Goal: Ask a question

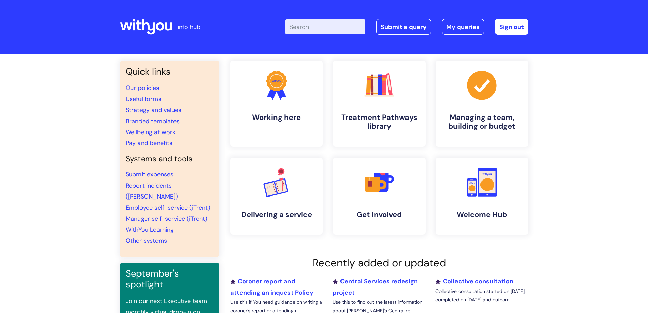
click at [317, 29] on input "Enter your search term here..." at bounding box center [326, 26] width 80 height 15
click at [414, 28] on link "Submit a query" at bounding box center [403, 27] width 55 height 16
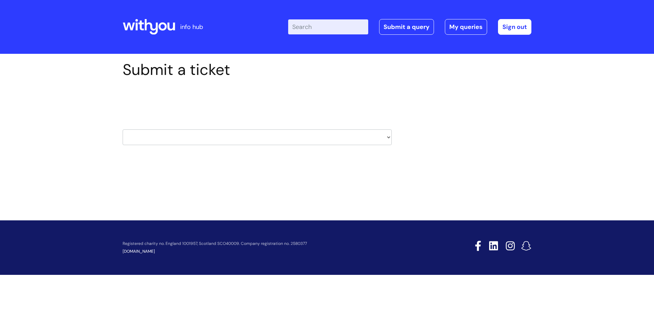
click at [170, 142] on select "HR / People IT and Support Clinical Drug Alerts Finance Accounts Data Support T…" at bounding box center [257, 137] width 269 height 16
click at [85, 142] on div "Submit a ticket Select issue type HR / People IT and Support Clinical Drug Aler…" at bounding box center [327, 124] width 654 height 141
click at [256, 148] on div "Select issue type HR / People IT and Support Clinical Drug Alerts Finance Accou…" at bounding box center [257, 119] width 269 height 71
click at [257, 140] on select "HR / People IT and Support Clinical Drug Alerts Finance Accounts Data Support T…" at bounding box center [257, 137] width 269 height 16
select select "surrey_nhs_talking_therapies"
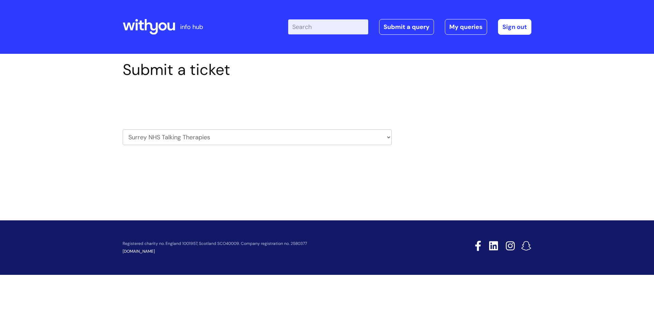
click at [123, 129] on select "HR / People IT and Support Clinical Drug Alerts Finance Accounts Data Support T…" at bounding box center [257, 137] width 269 height 16
